Goal: Task Accomplishment & Management: Complete application form

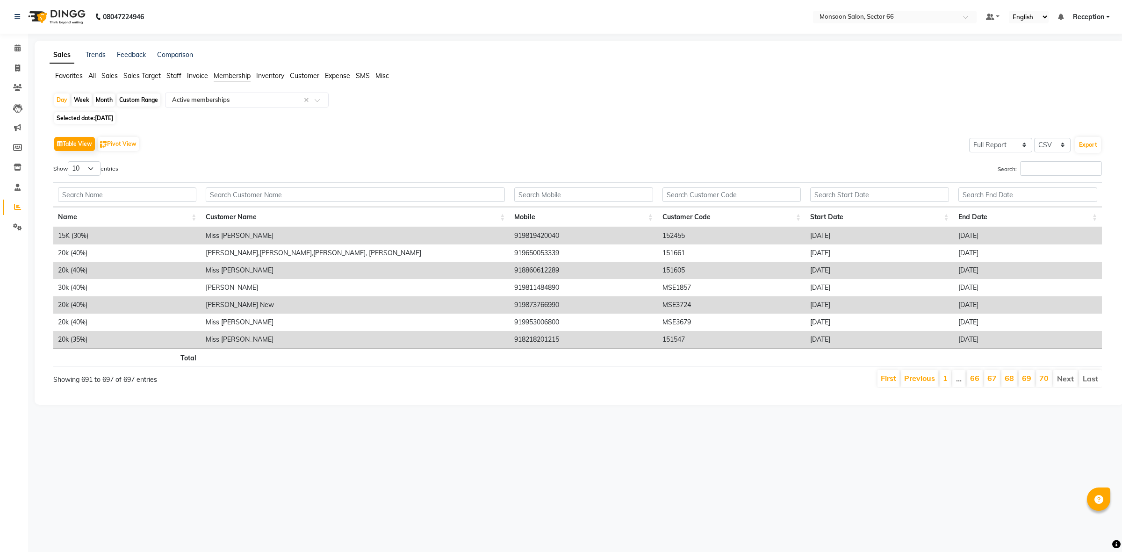
select select "full_report"
select select "csv"
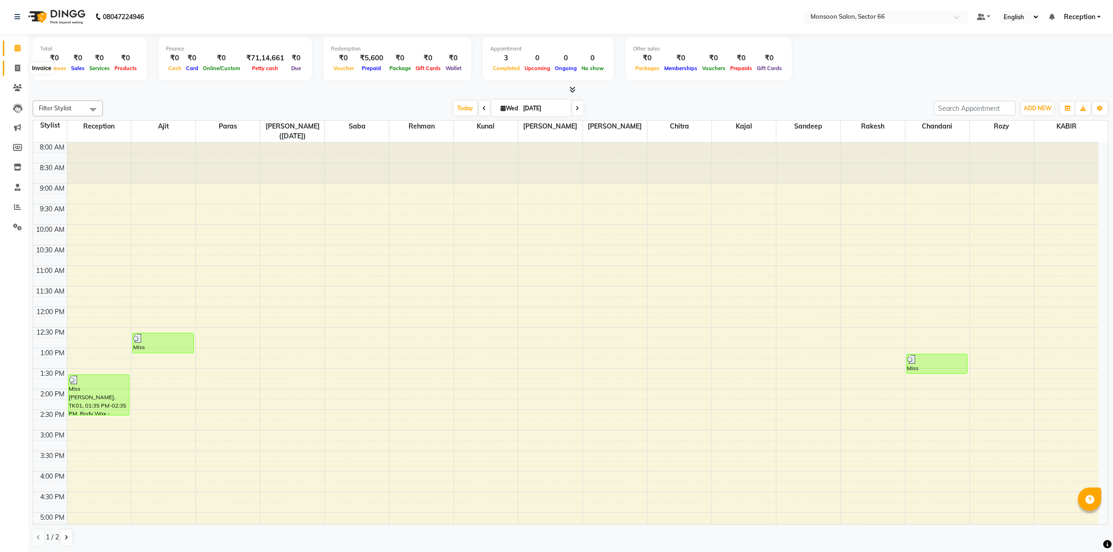
click at [15, 64] on span at bounding box center [17, 68] width 16 height 11
select select "3741"
select select "service"
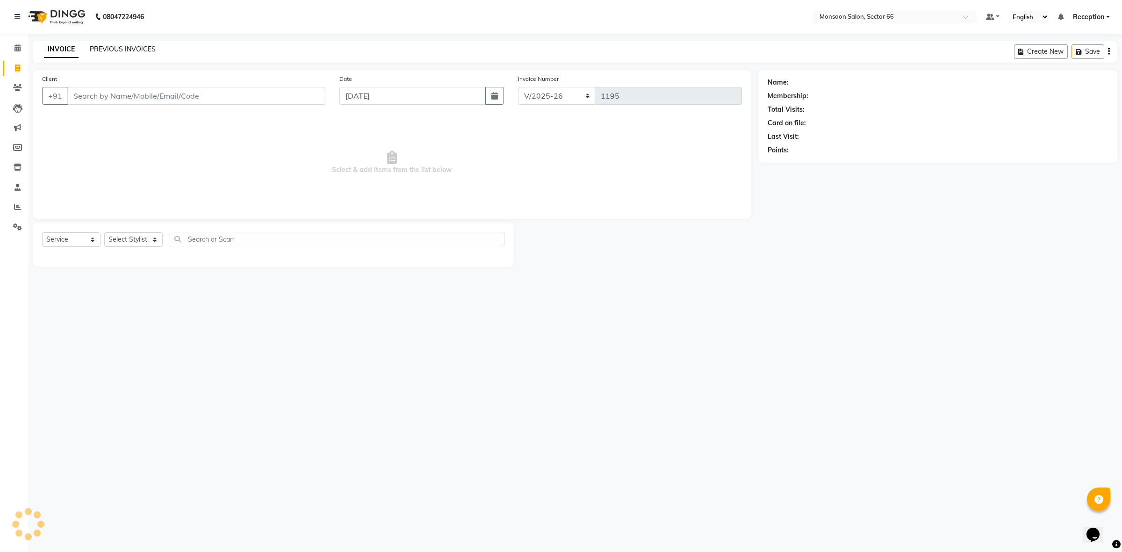
click at [120, 50] on link "PREVIOUS INVOICES" at bounding box center [123, 49] width 66 height 8
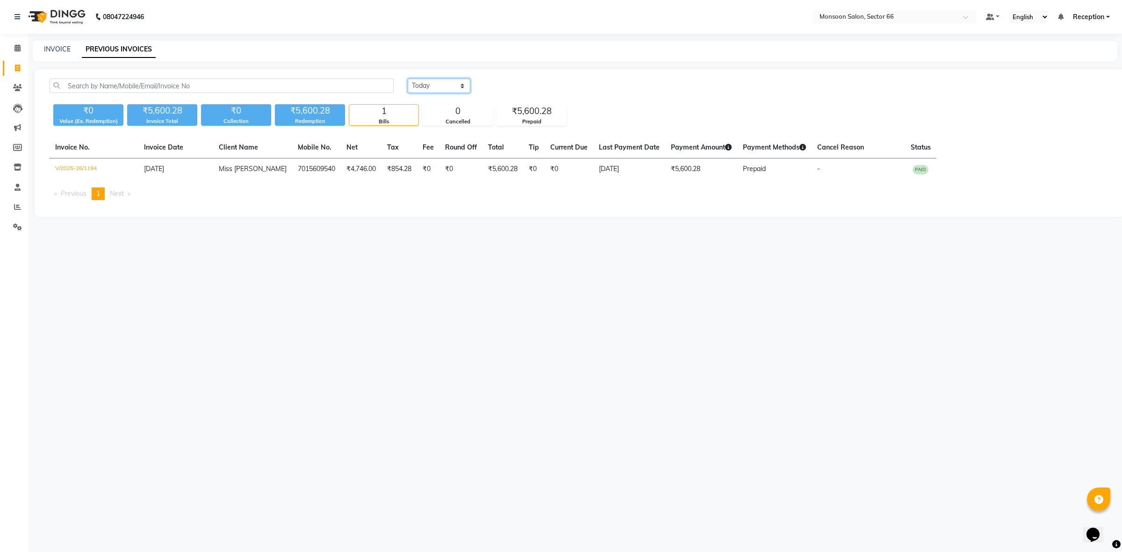
click at [439, 82] on select "Today Yesterday Custom Range" at bounding box center [439, 86] width 63 height 14
select select "range"
click at [408, 79] on select "Today Yesterday Custom Range" at bounding box center [439, 86] width 63 height 14
click at [507, 85] on input "[DATE]" at bounding box center [515, 85] width 65 height 13
select select "9"
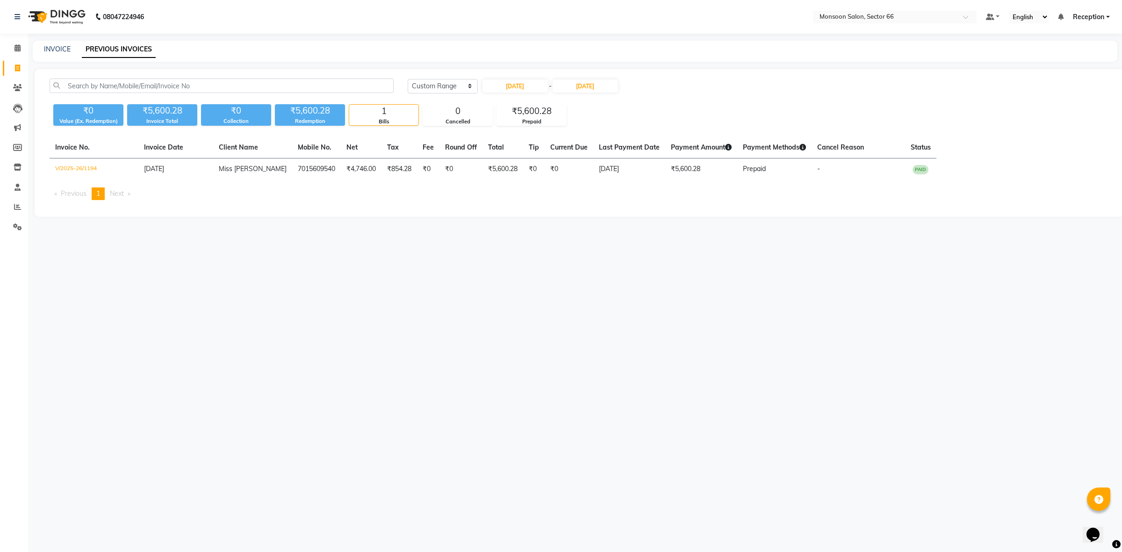
select select "2025"
click at [490, 104] on span "Previous month" at bounding box center [491, 103] width 4 height 4
select select "8"
click at [580, 190] on div "31" at bounding box center [582, 194] width 15 height 15
type input "31-08-2025"
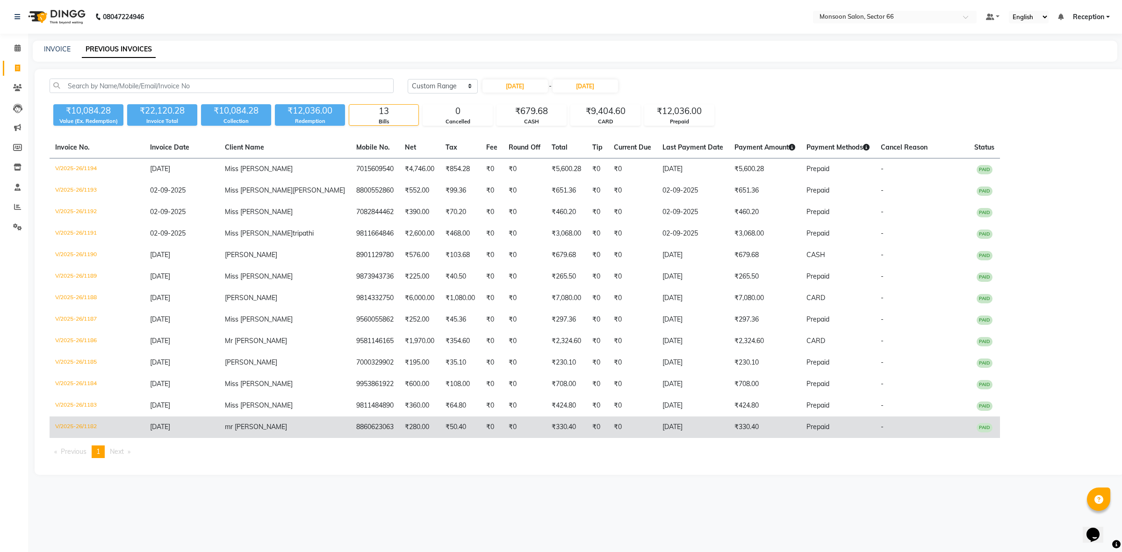
click at [249, 418] on td "mr akshit" at bounding box center [284, 428] width 131 height 22
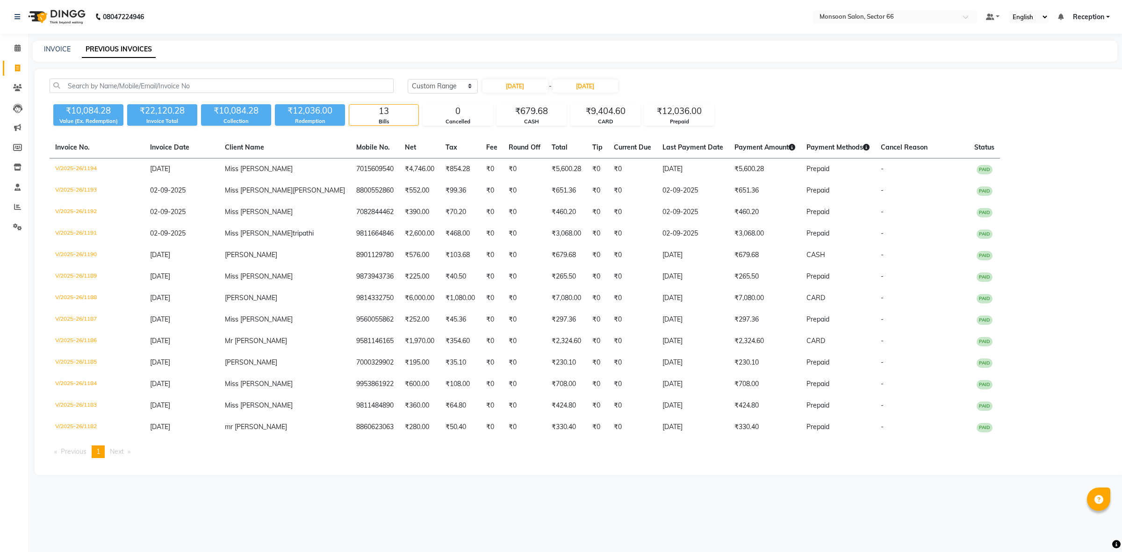
select select "range"
click at [17, 67] on icon at bounding box center [17, 68] width 5 height 7
select select "service"
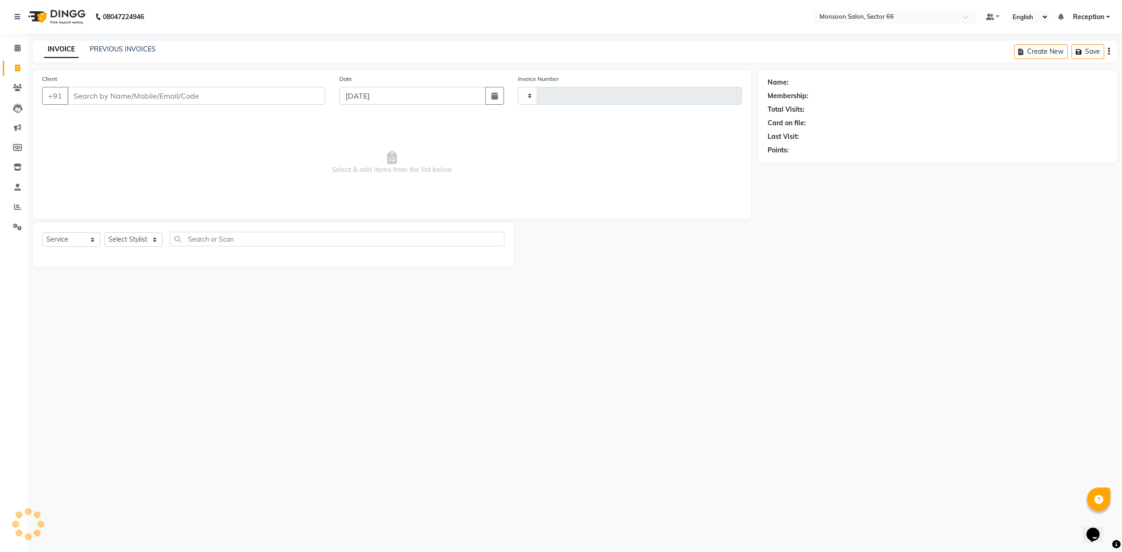
type input "1195"
select select "3741"
drag, startPoint x: 97, startPoint y: 89, endPoint x: 101, endPoint y: 94, distance: 6.7
click at [101, 94] on input "Client" at bounding box center [196, 96] width 258 height 18
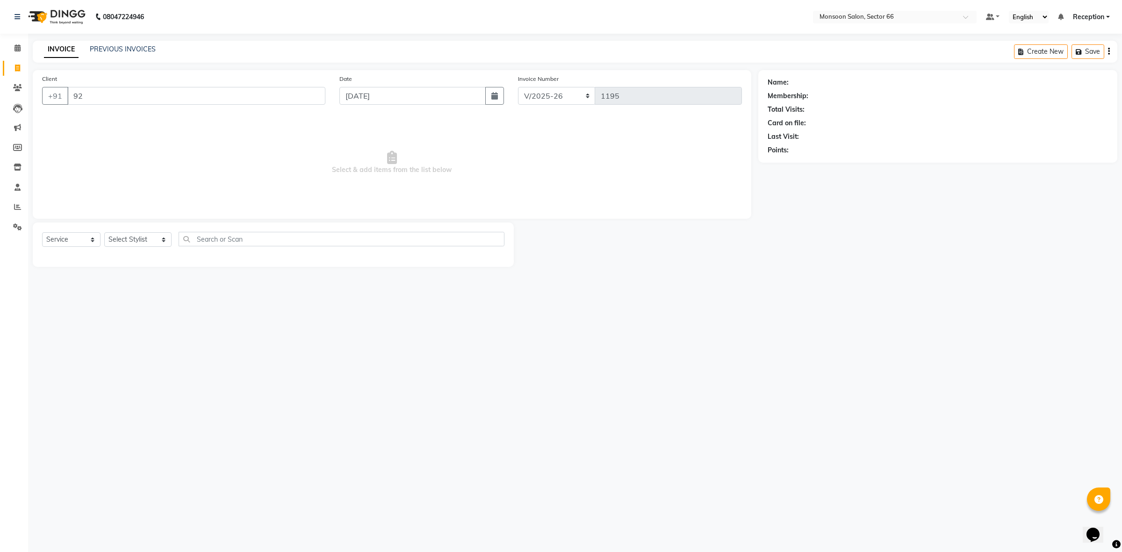
type input "9"
type input "9899727866"
select select "1: Object"
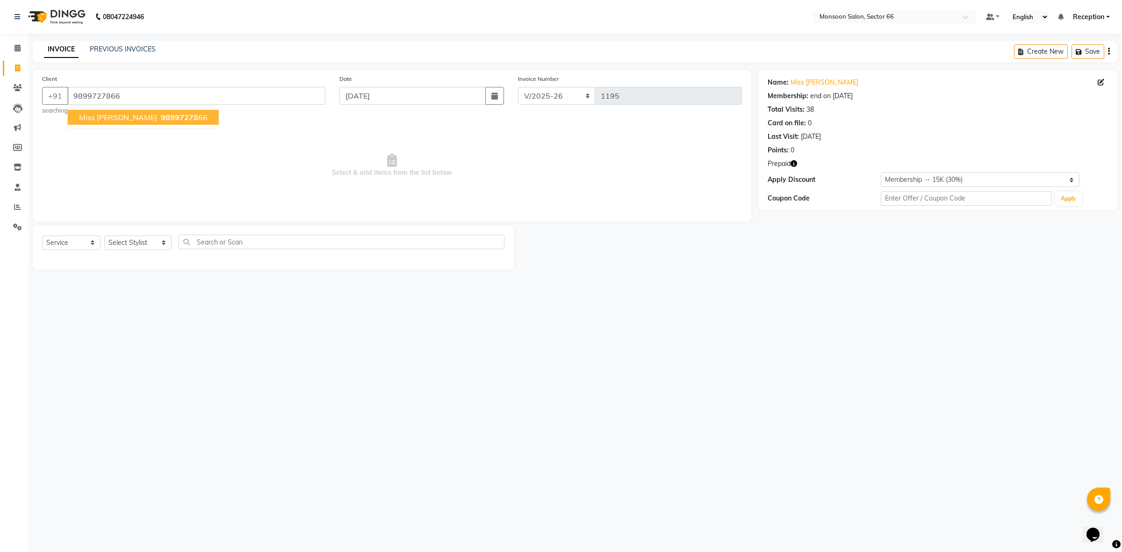
click at [161, 114] on span "98997278" at bounding box center [179, 117] width 37 height 9
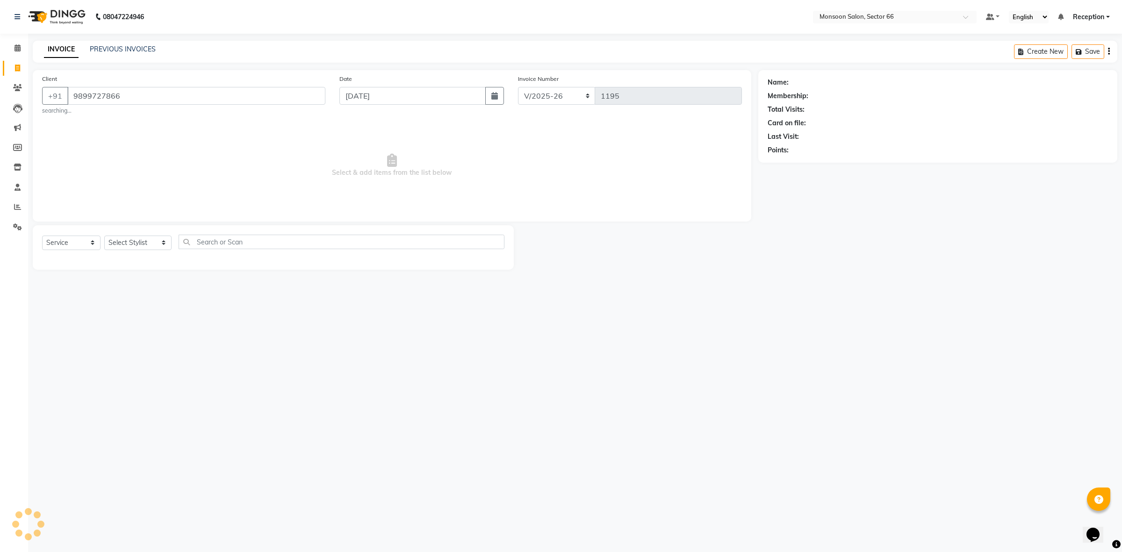
select select "1: Object"
click at [793, 165] on icon "button" at bounding box center [794, 163] width 7 height 7
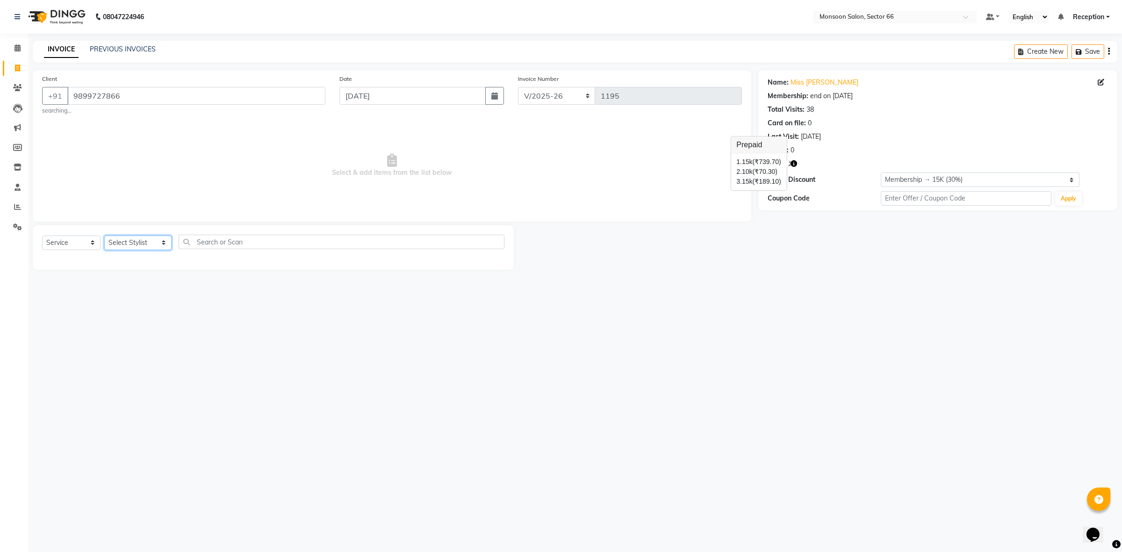
click at [122, 242] on select "Select Stylist AARIF (RAJA) Ajit bindu chandani chitra Imraan KABIR kajal kunal…" at bounding box center [137, 243] width 67 height 14
click at [104, 236] on select "Select Stylist AARIF (RAJA) Ajit bindu chandani chitra Imraan KABIR kajal kunal…" at bounding box center [137, 243] width 67 height 14
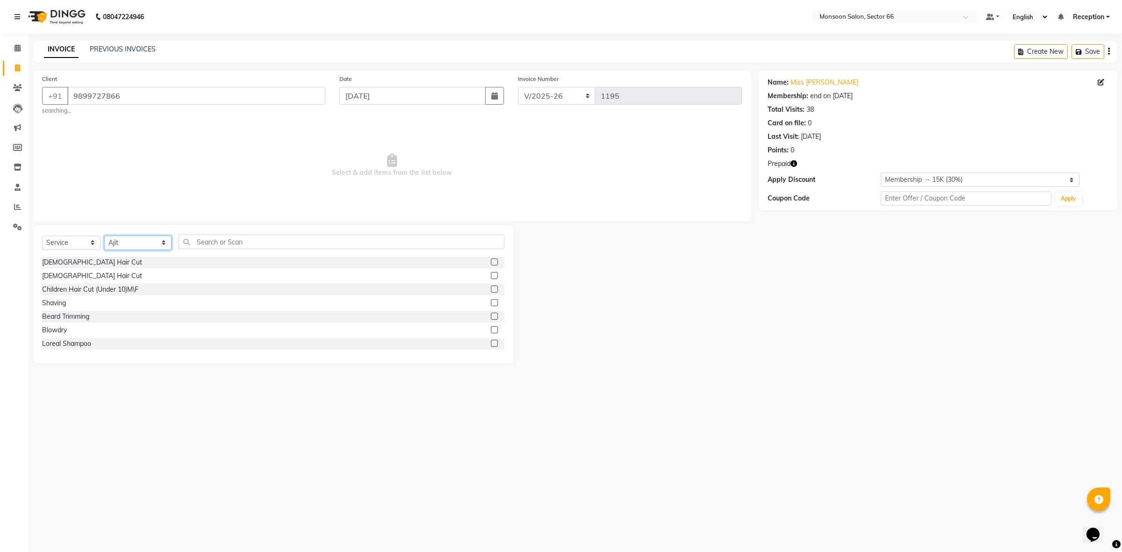
click at [148, 241] on select "Select Stylist AARIF (RAJA) Ajit bindu chandani chitra Imraan KABIR kajal kunal…" at bounding box center [137, 243] width 67 height 14
select select "80636"
click at [104, 236] on select "Select Stylist AARIF (RAJA) Ajit bindu chandani chitra Imraan KABIR kajal kunal…" at bounding box center [137, 243] width 67 height 14
click at [206, 242] on input "text" at bounding box center [342, 242] width 326 height 14
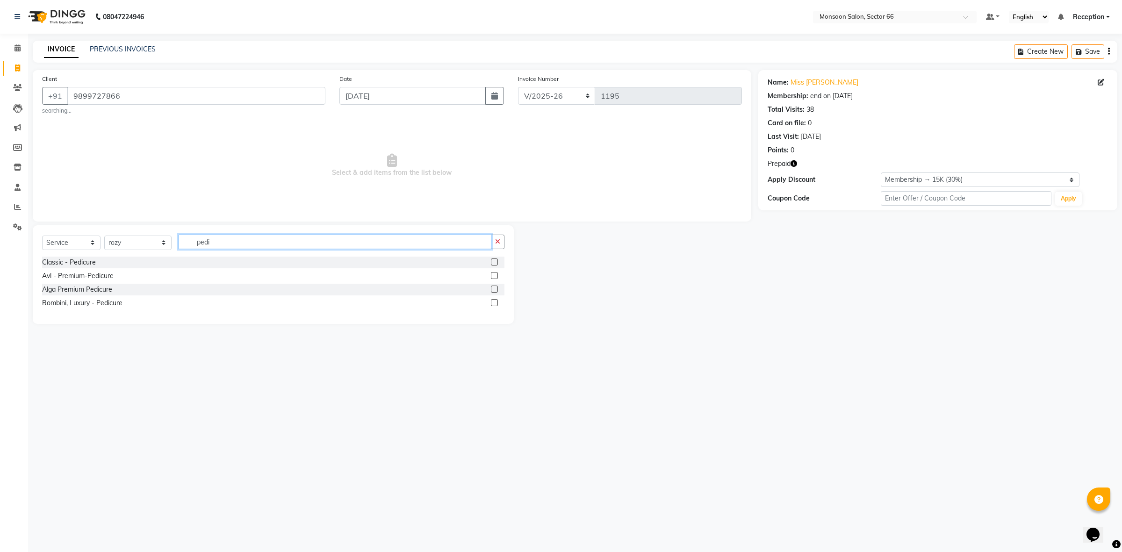
type input "pedi"
click at [495, 262] on label at bounding box center [494, 262] width 7 height 7
click at [495, 262] on input "checkbox" at bounding box center [494, 262] width 6 height 6
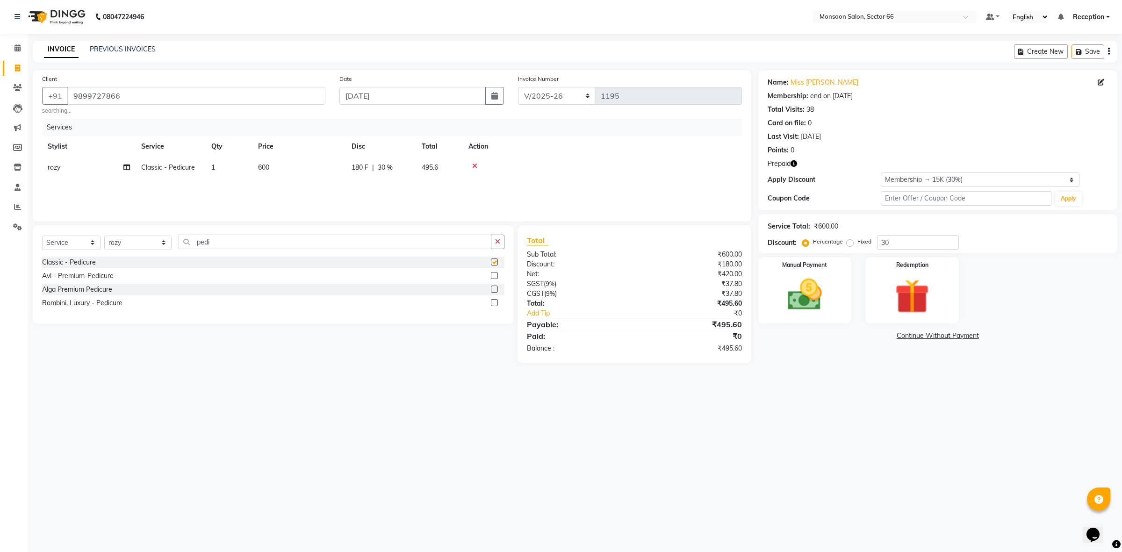
checkbox input "false"
click at [912, 300] on img at bounding box center [912, 296] width 58 height 44
click at [844, 339] on span "Prepaid 3" at bounding box center [841, 336] width 30 height 11
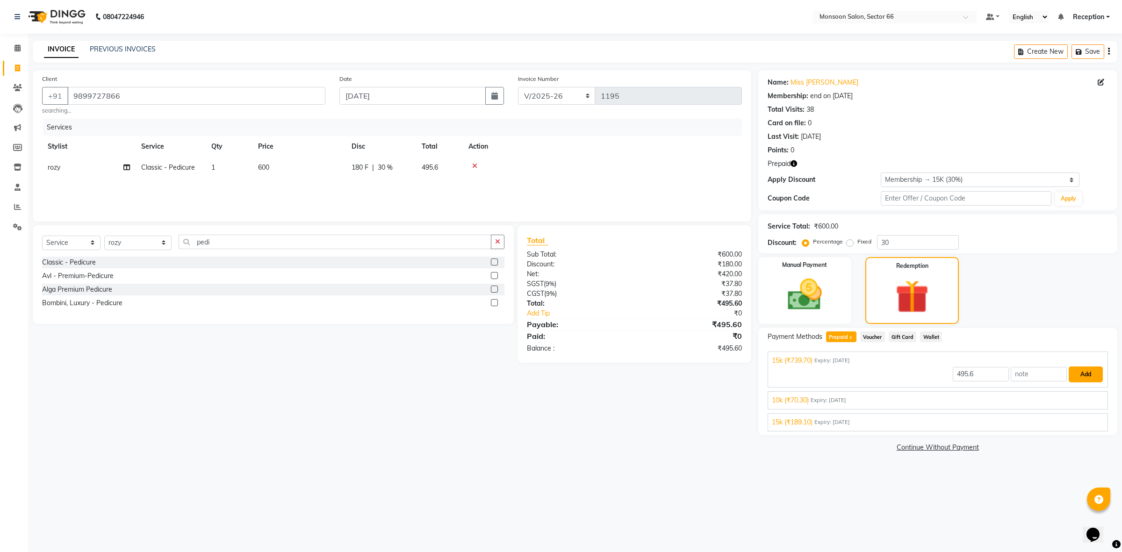
click at [1080, 371] on button "Add" at bounding box center [1086, 375] width 34 height 16
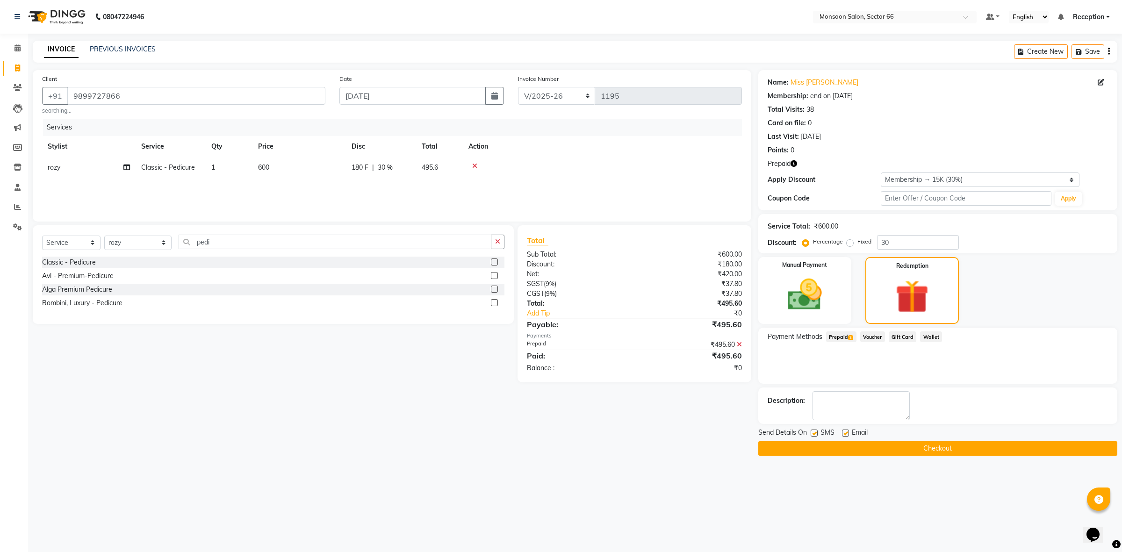
click at [905, 448] on button "Checkout" at bounding box center [937, 448] width 359 height 14
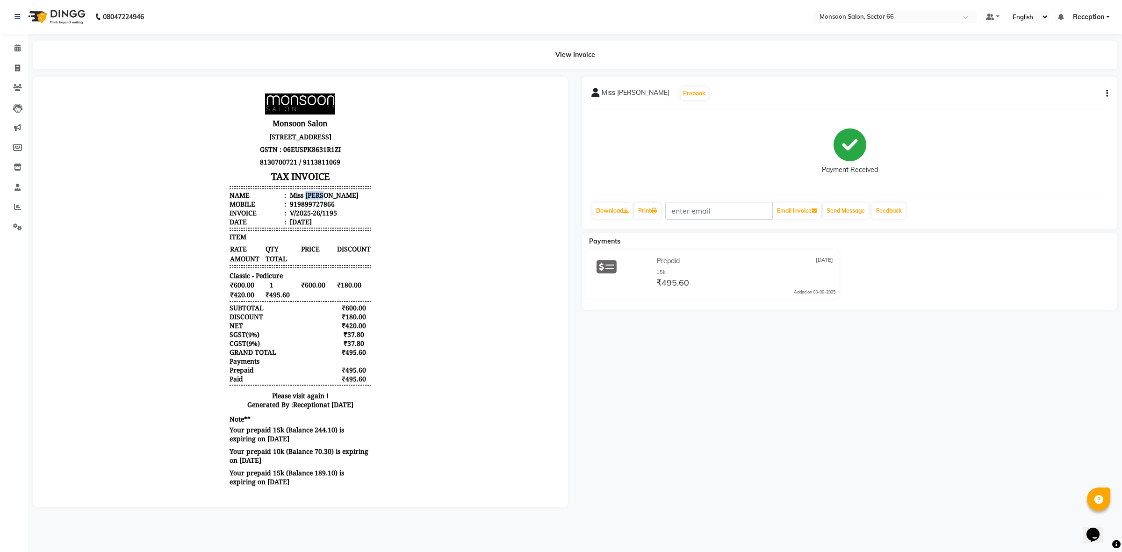
drag, startPoint x: 298, startPoint y: 204, endPoint x: 362, endPoint y: 205, distance: 64.5
click at [362, 205] on div "Monsoon Salon Unit No. 76,77,95,96 First Floor, AIPL Joystreet, Sector 66 Gurug…" at bounding box center [300, 291] width 149 height 402
click at [18, 68] on icon at bounding box center [17, 68] width 5 height 7
select select "service"
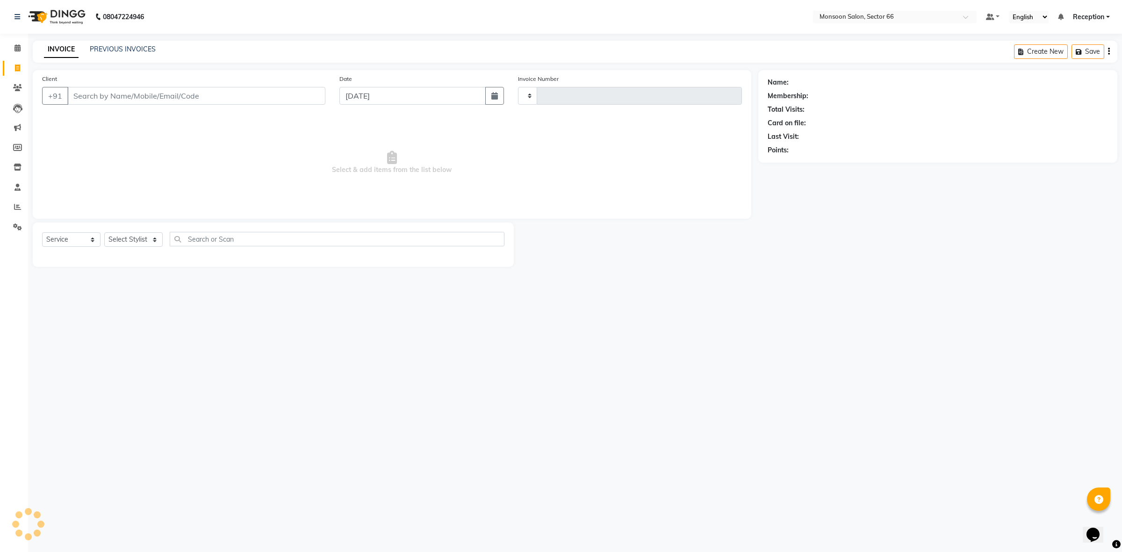
type input "1196"
select select "3741"
click at [125, 49] on link "PREVIOUS INVOICES" at bounding box center [123, 49] width 66 height 8
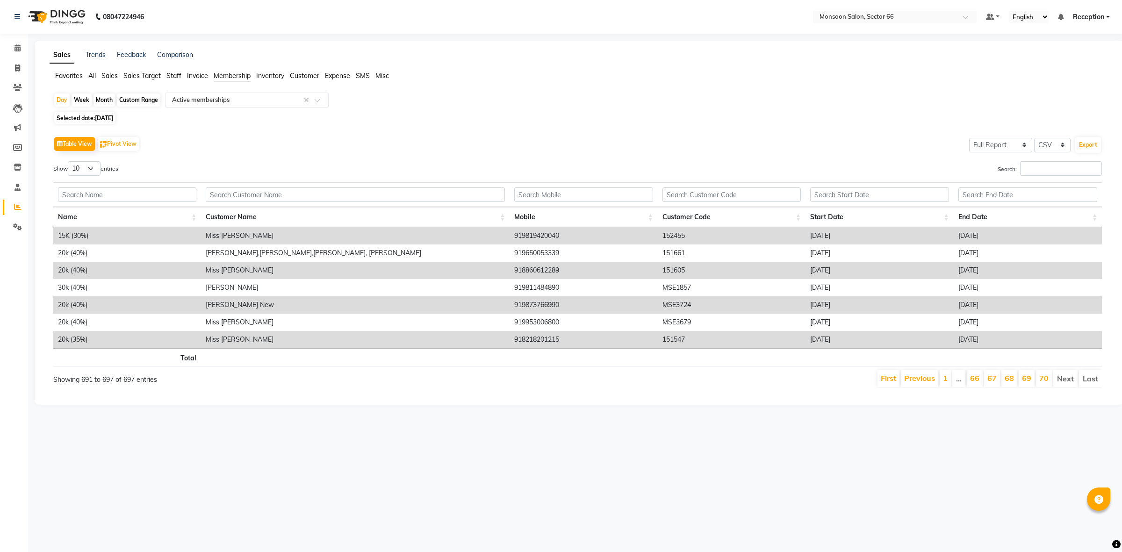
select select "full_report"
select select "csv"
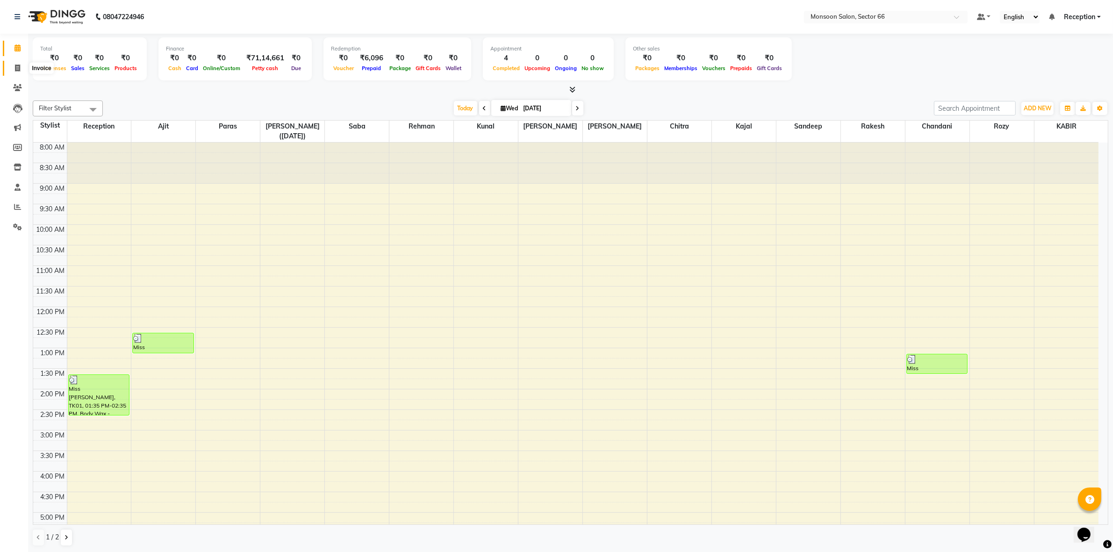
click at [18, 65] on icon at bounding box center [17, 68] width 5 height 7
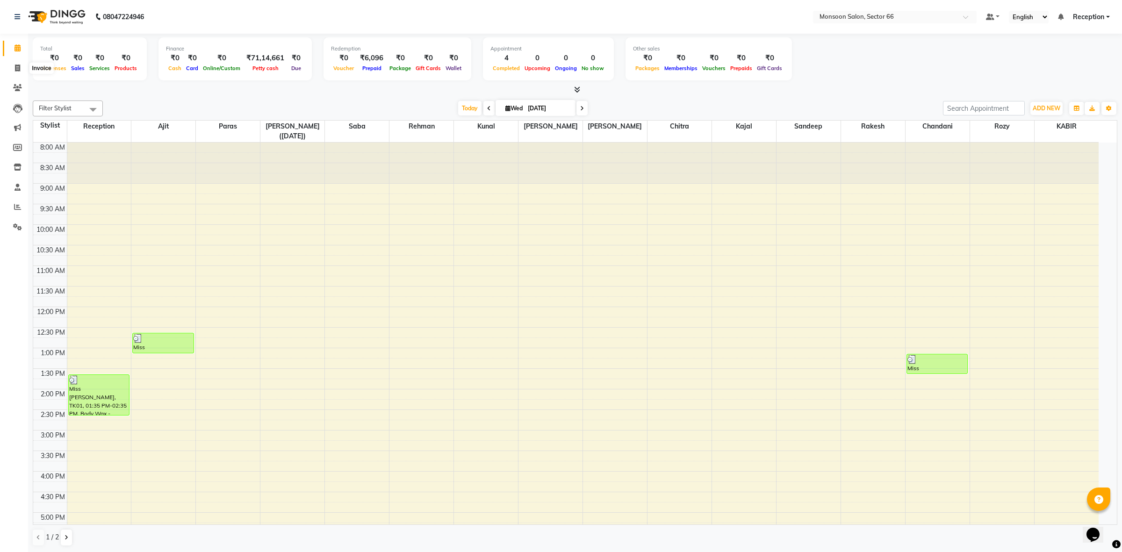
select select "3741"
select select "service"
